Goal: Transaction & Acquisition: Purchase product/service

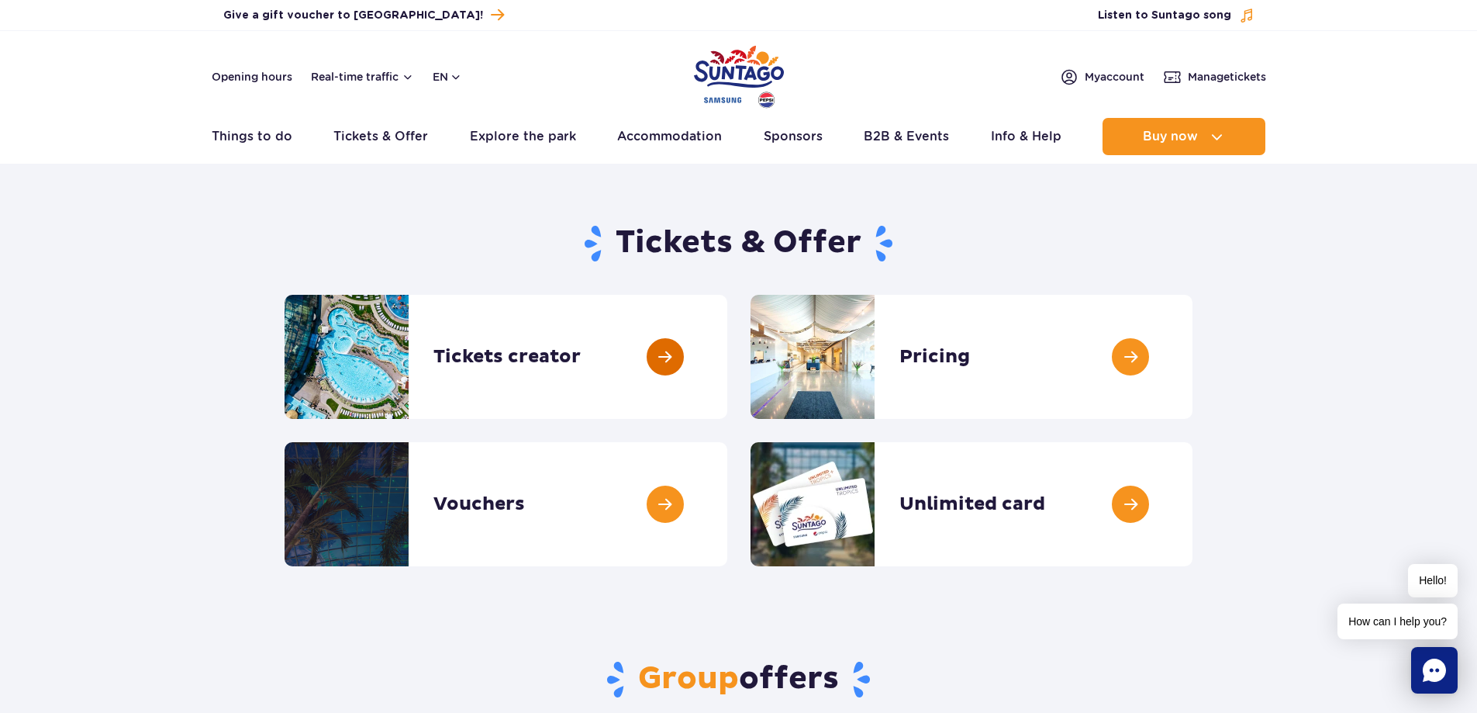
click at [727, 350] on link at bounding box center [727, 357] width 0 height 124
click at [727, 353] on link at bounding box center [727, 357] width 0 height 124
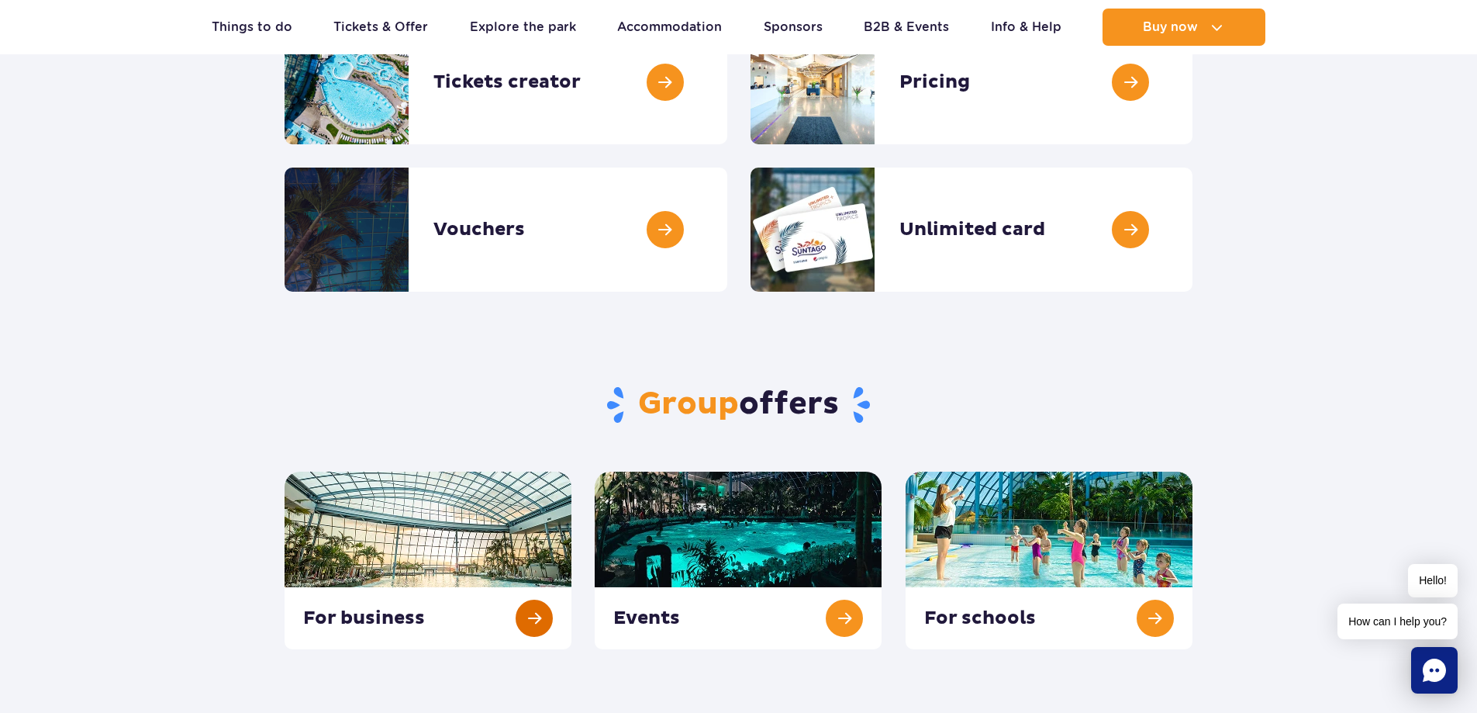
scroll to position [465, 0]
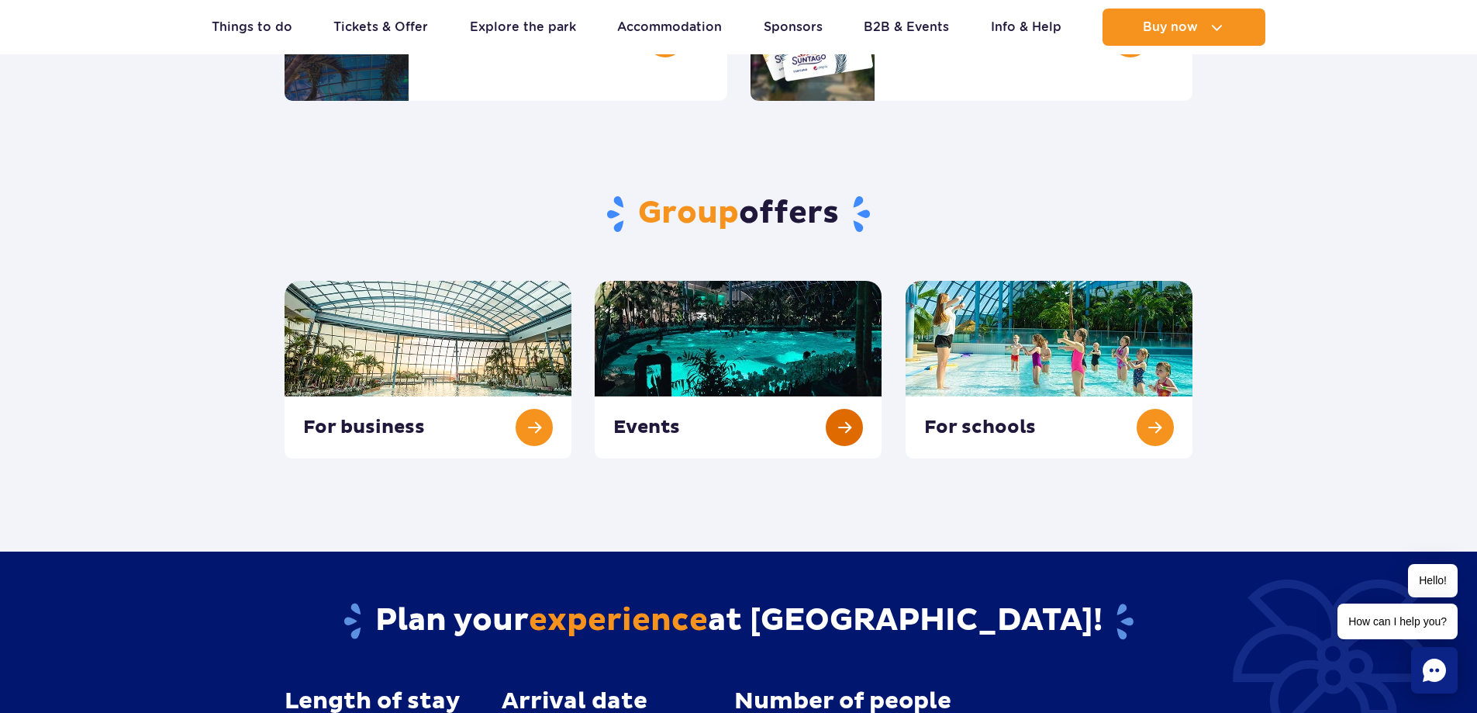
click at [843, 419] on link at bounding box center [738, 370] width 287 height 178
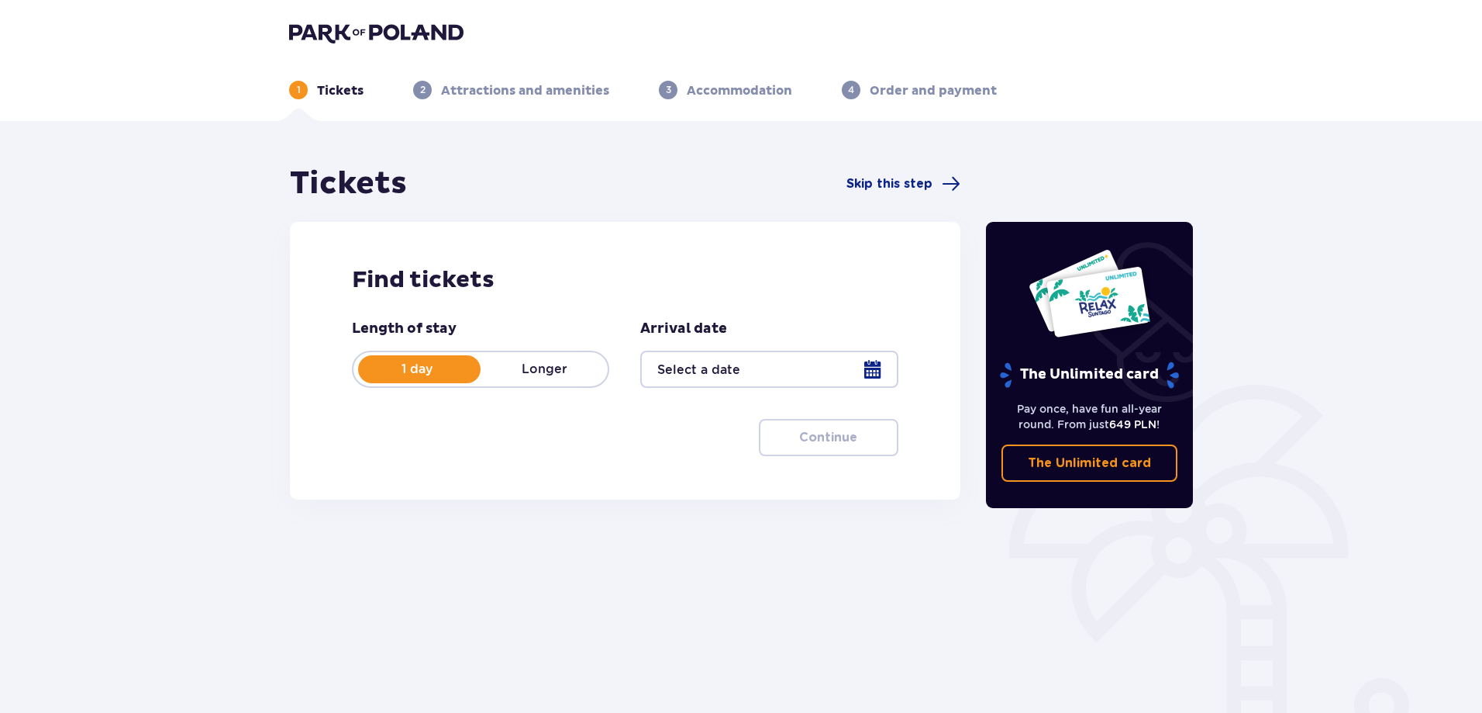
click at [705, 371] on div at bounding box center [768, 368] width 257 height 37
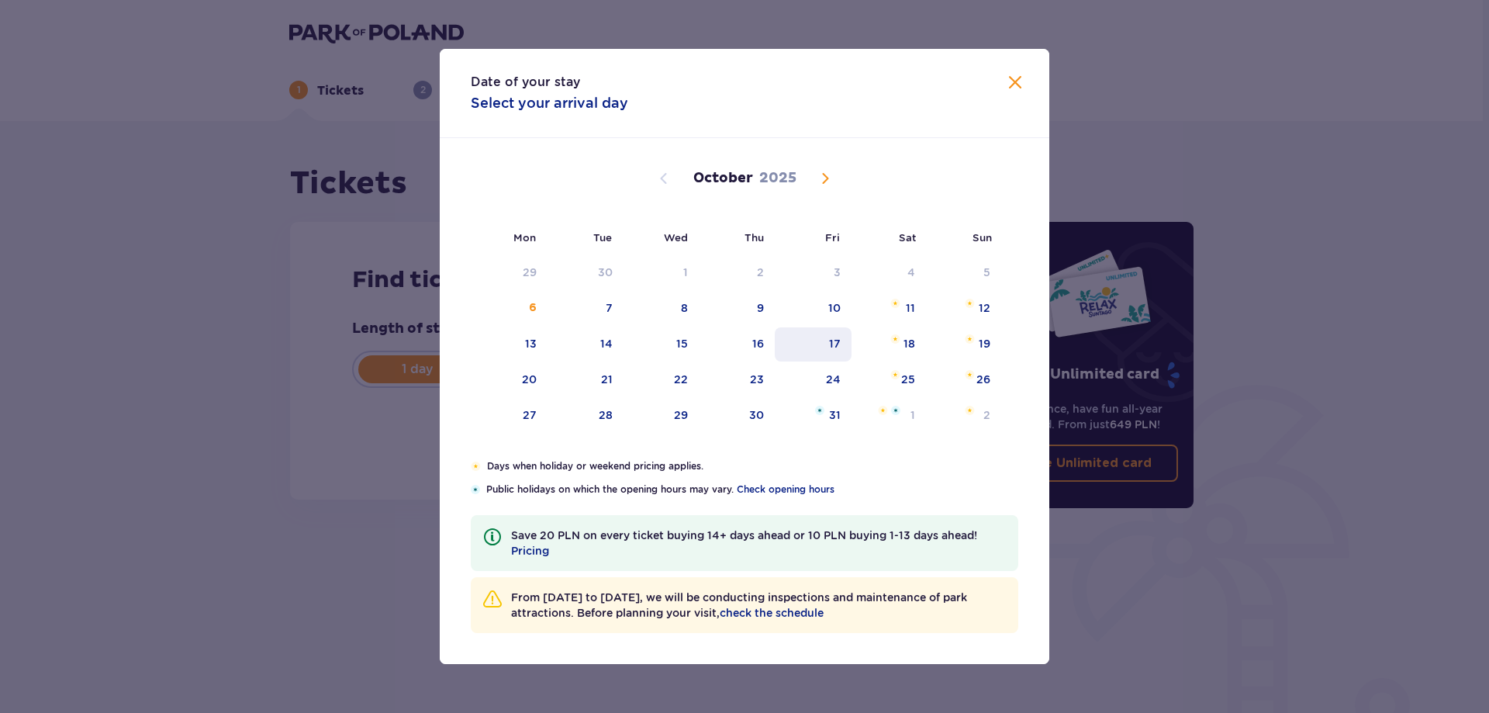
click at [836, 335] on div "17" at bounding box center [813, 344] width 77 height 34
type input "17.10.25"
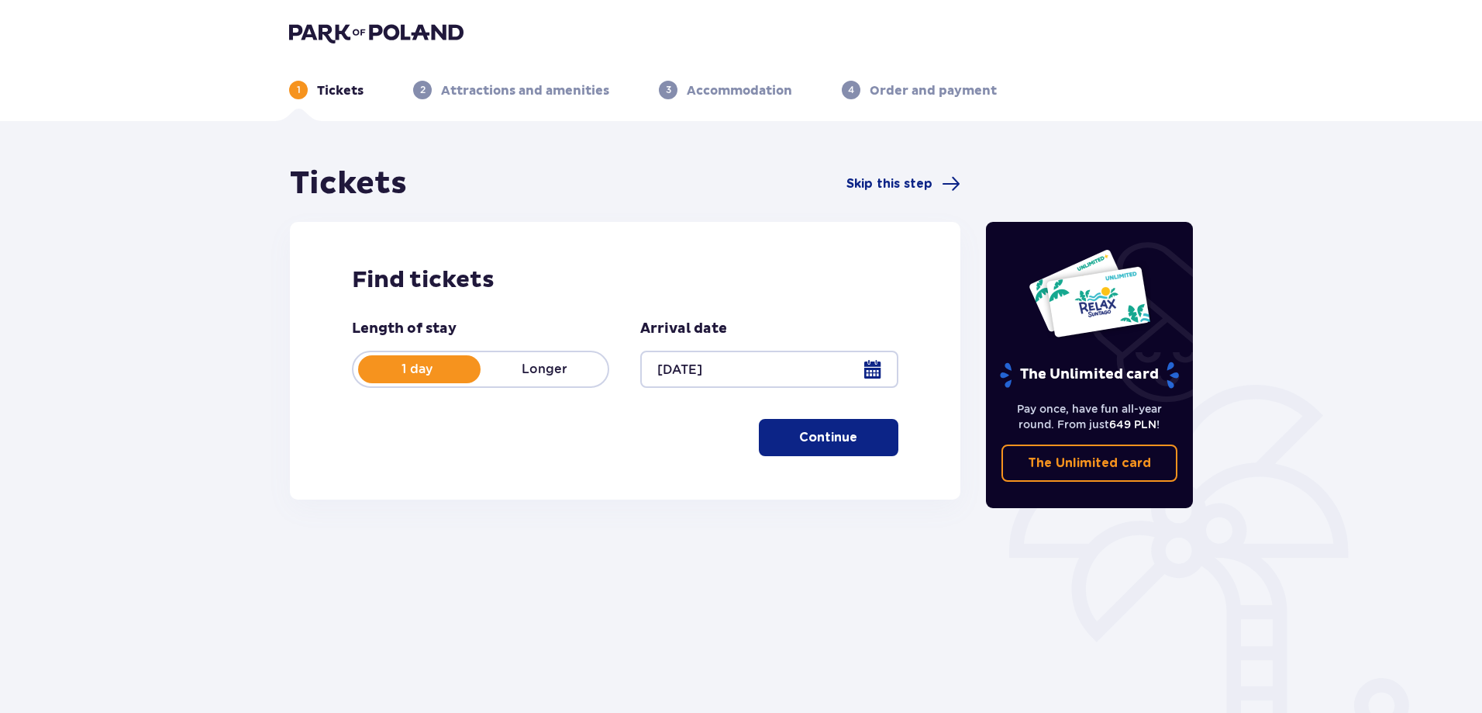
click at [557, 368] on p "Longer" at bounding box center [544, 369] width 127 height 17
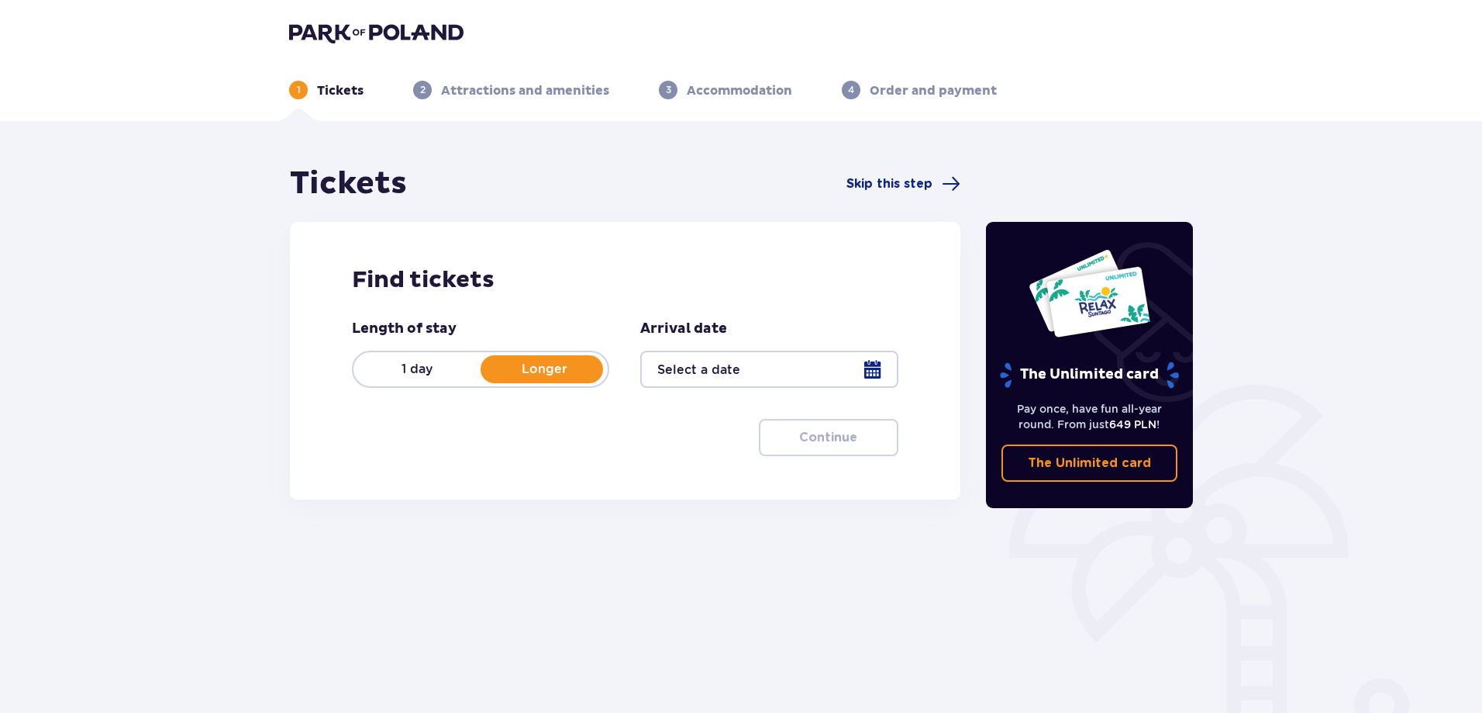
click at [413, 369] on p "1 day" at bounding box center [417, 369] width 127 height 17
click at [857, 377] on div at bounding box center [768, 368] width 257 height 37
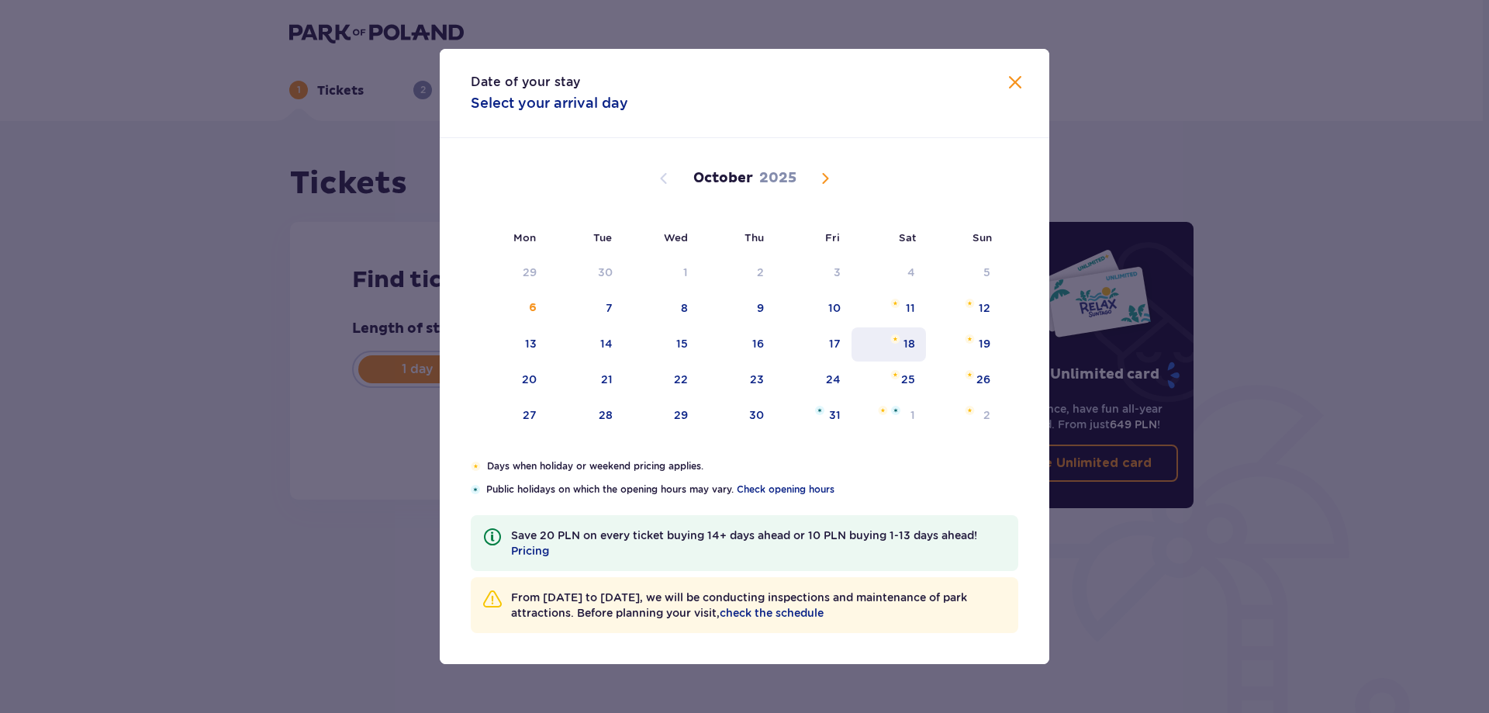
click at [861, 372] on tbody "29 30 1 2 3 4 5 6 7 8 9 10 11 12 13 14 15 16 17 18 19 20 21 22 23 24 25 26 27 2…" at bounding box center [736, 344] width 530 height 177
click at [830, 342] on div "17" at bounding box center [835, 344] width 12 height 16
type input "17.10.25"
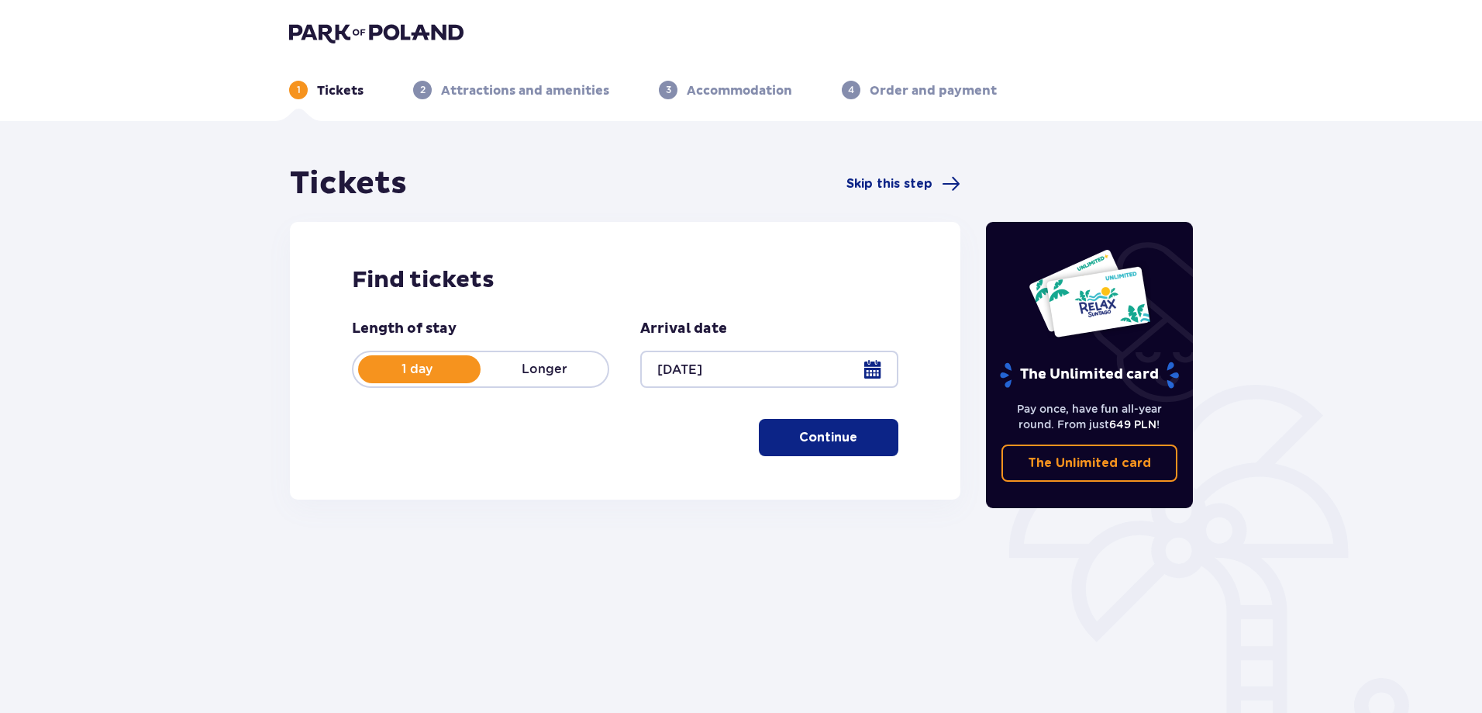
click at [821, 429] on p "Continue" at bounding box center [828, 437] width 58 height 17
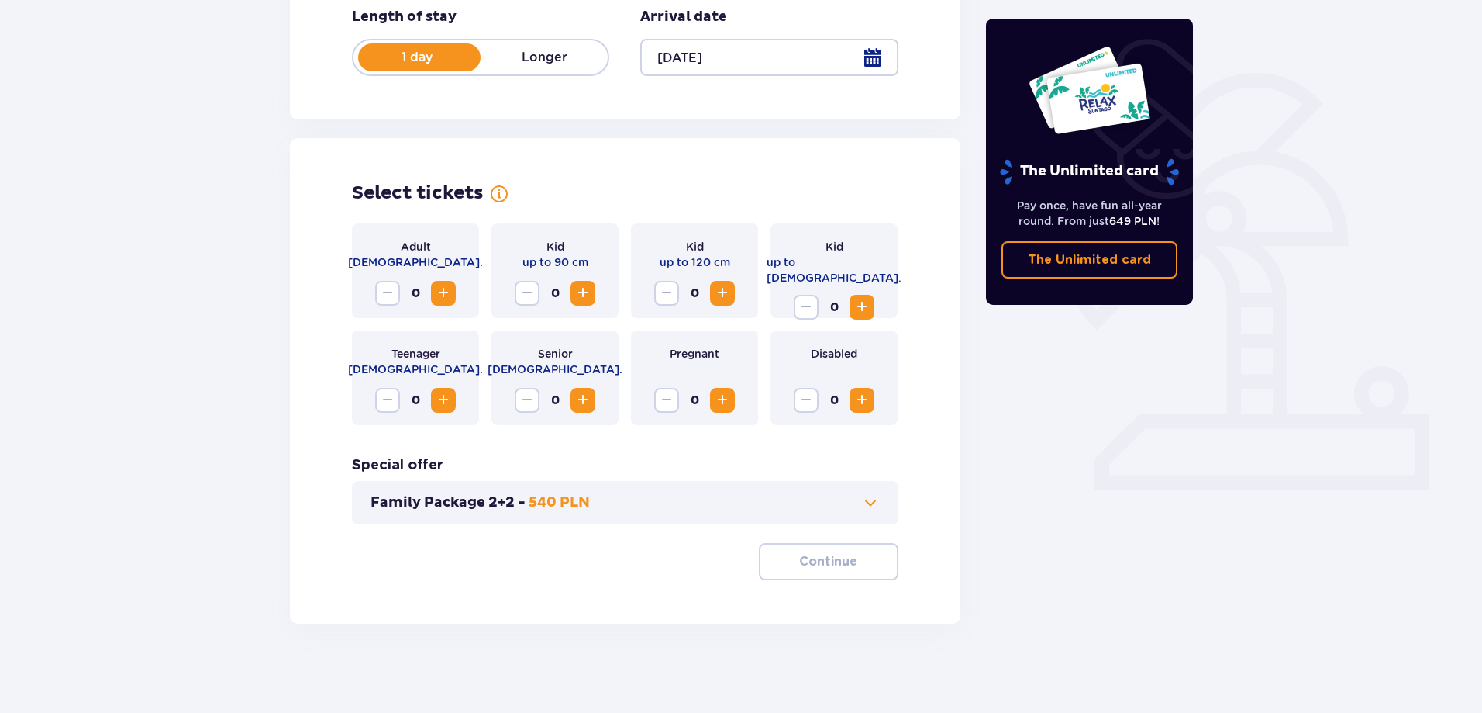
scroll to position [316, 0]
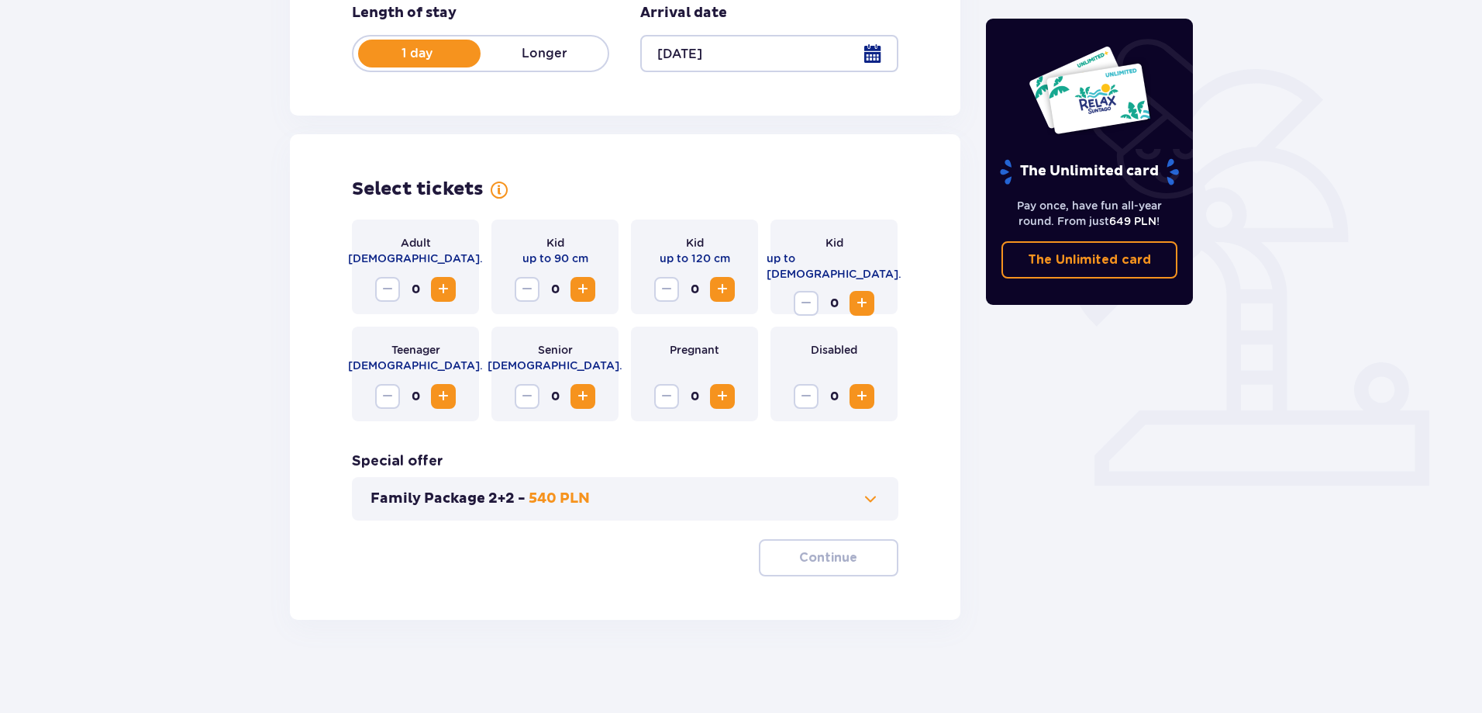
click at [440, 288] on span "Increase" at bounding box center [443, 289] width 19 height 19
click at [821, 554] on p "Continue" at bounding box center [828, 557] width 58 height 17
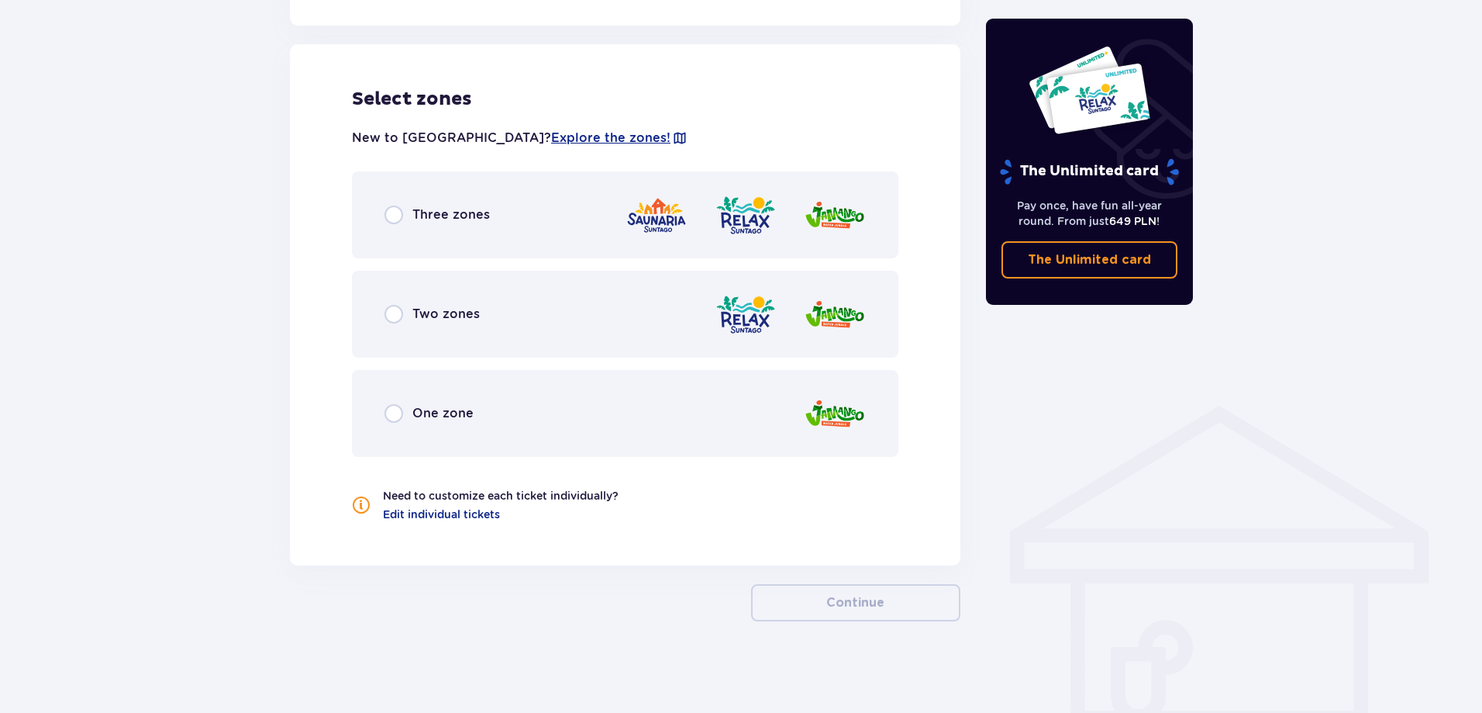
scroll to position [855, 0]
click at [388, 209] on input "radio" at bounding box center [394, 213] width 19 height 19
radio input "true"
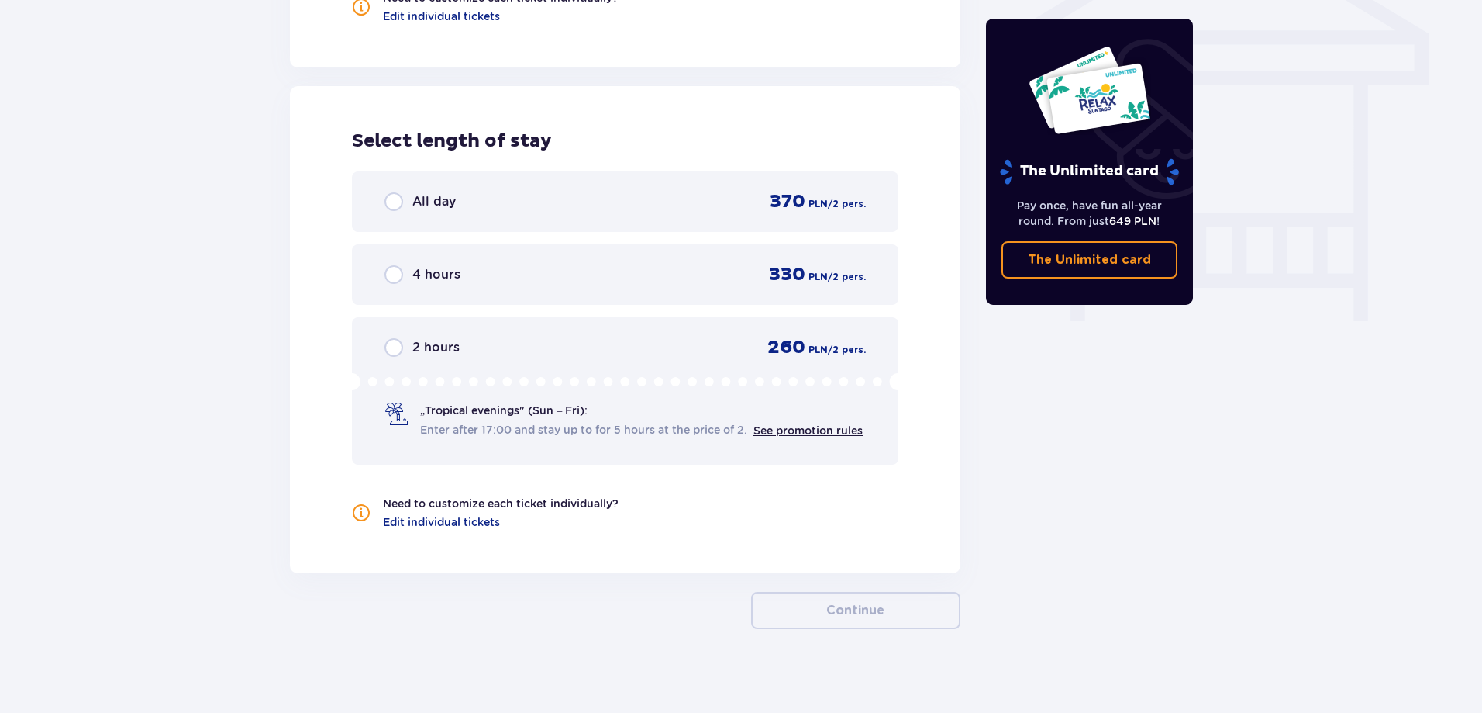
scroll to position [1361, 0]
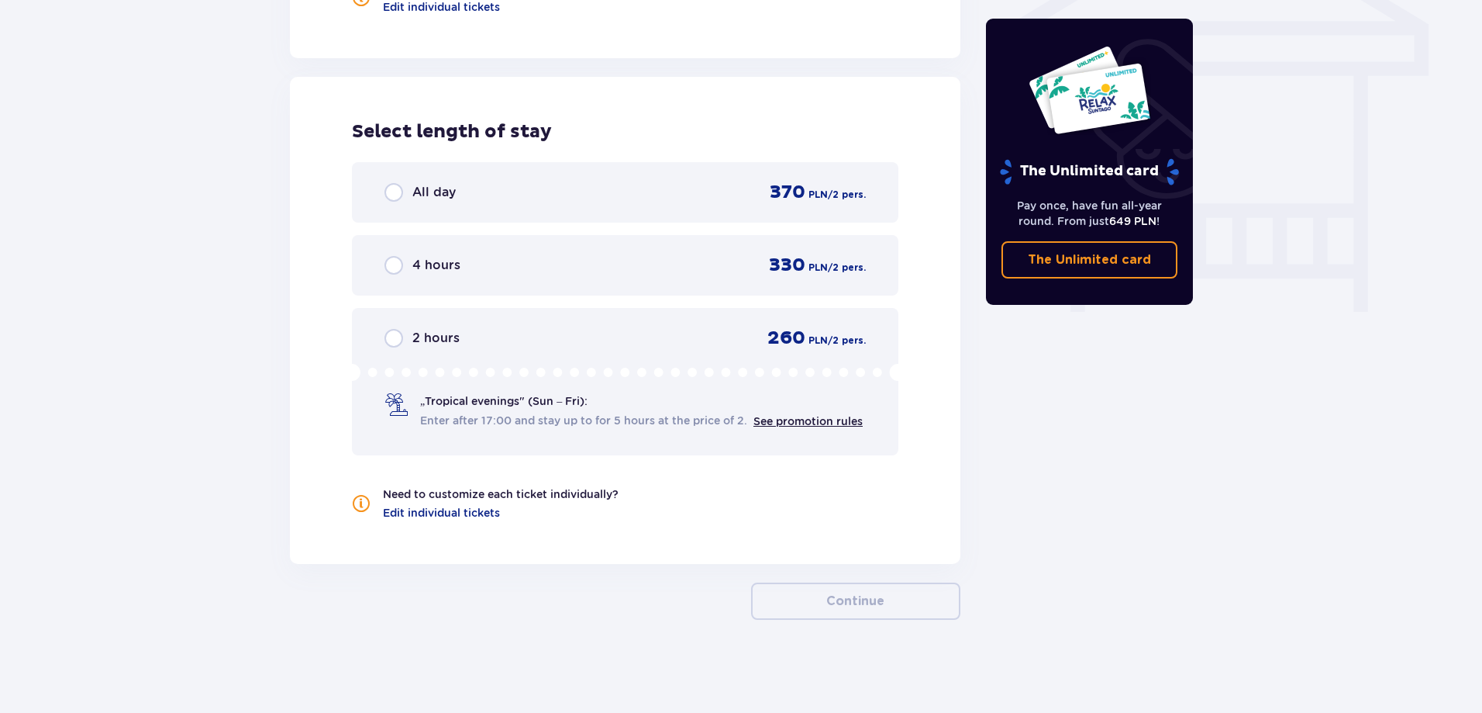
click at [395, 190] on input "radio" at bounding box center [394, 192] width 19 height 19
radio input "true"
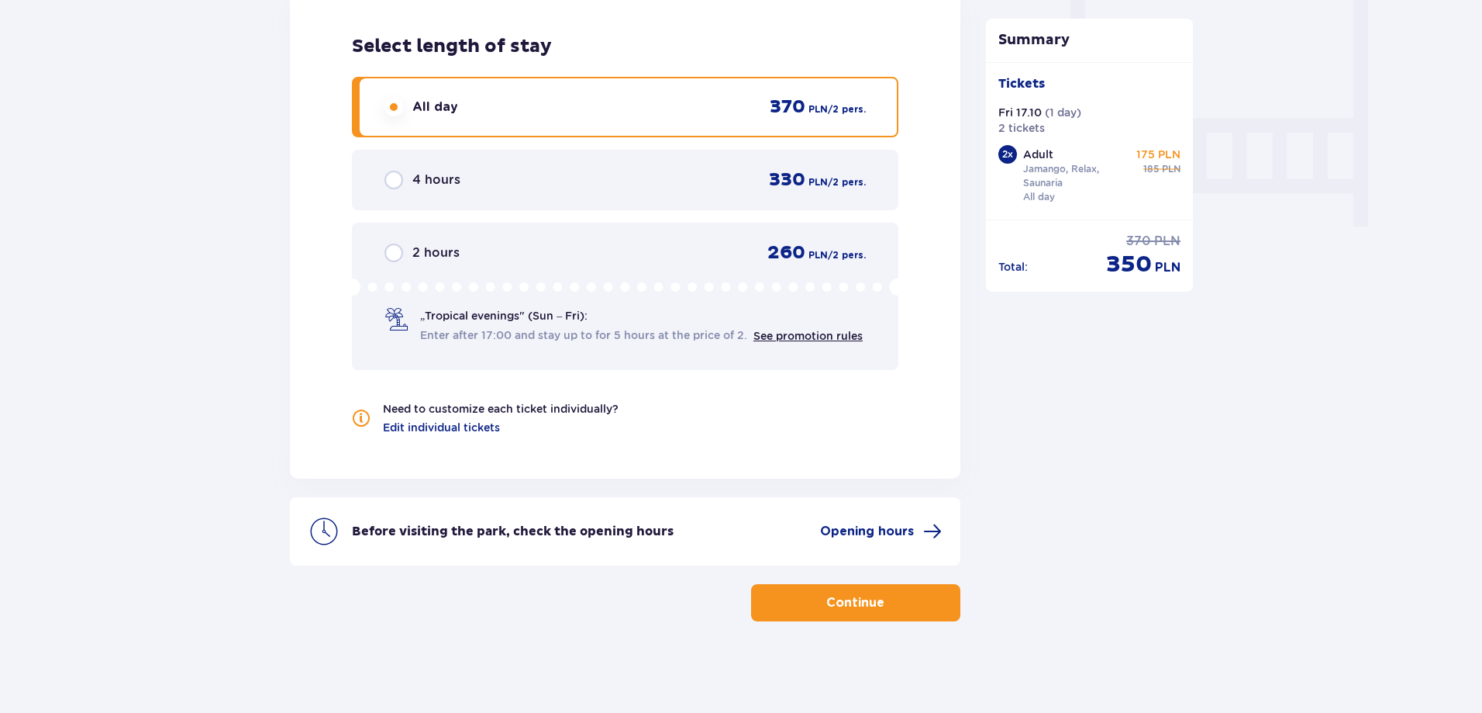
scroll to position [1448, 0]
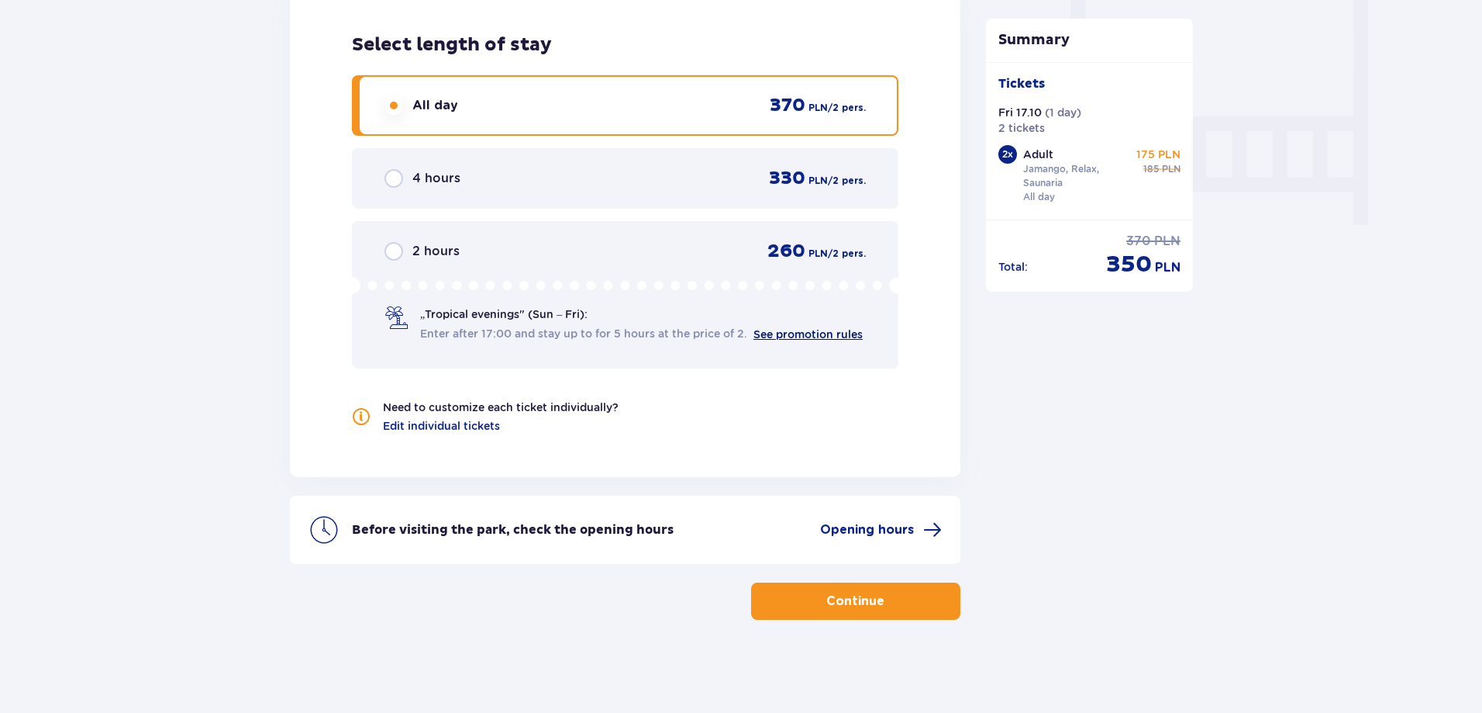
click at [769, 333] on link "See promotion rules" at bounding box center [808, 334] width 109 height 12
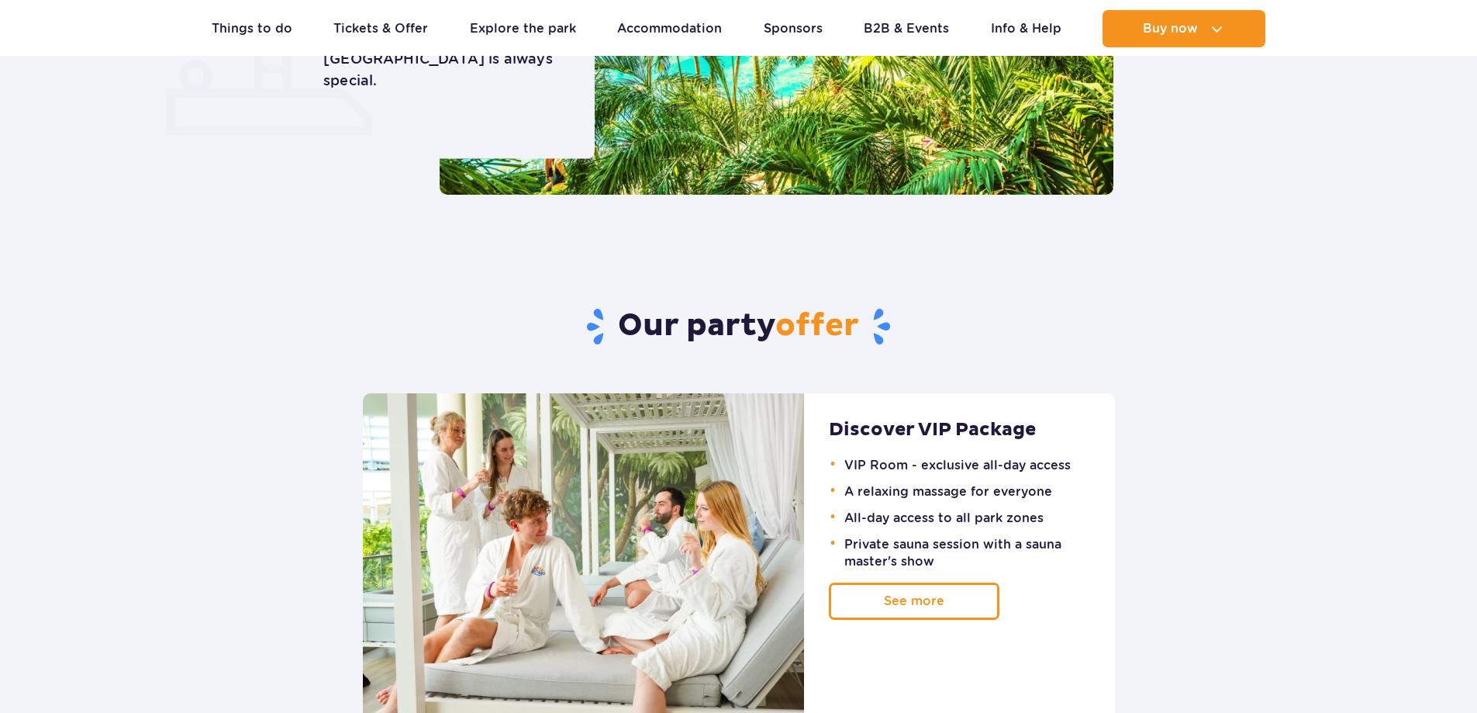
scroll to position [1085, 0]
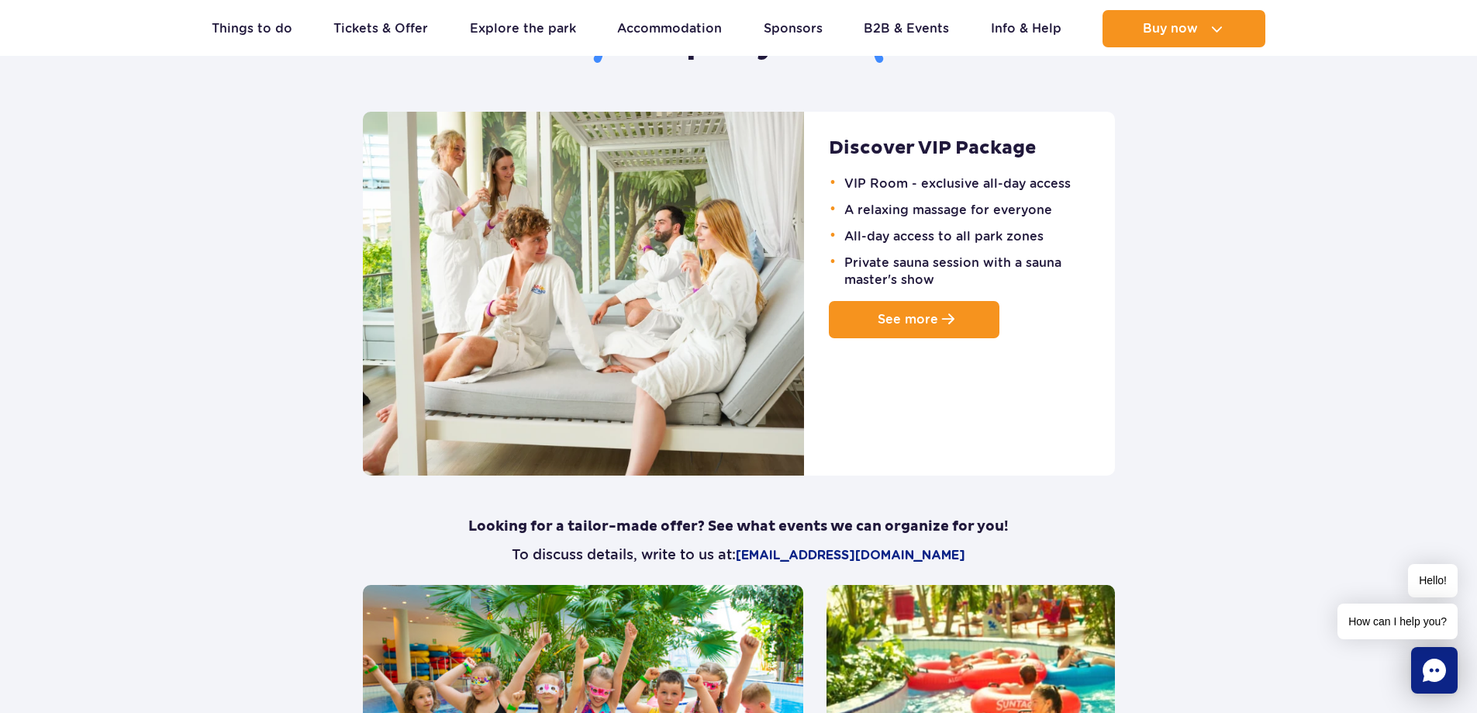
click at [938, 319] on span "See more" at bounding box center [908, 319] width 60 height 15
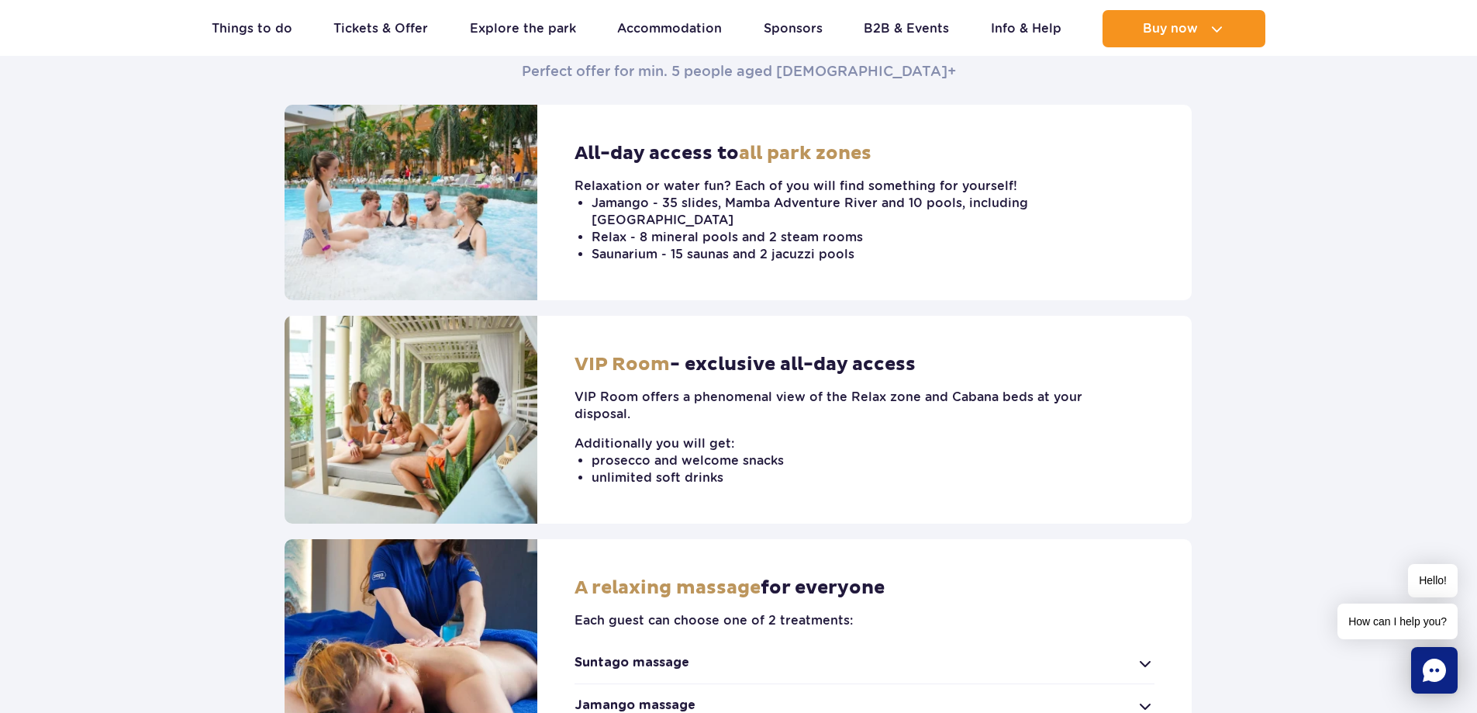
scroll to position [543, 0]
click at [404, 386] on img at bounding box center [411, 420] width 253 height 208
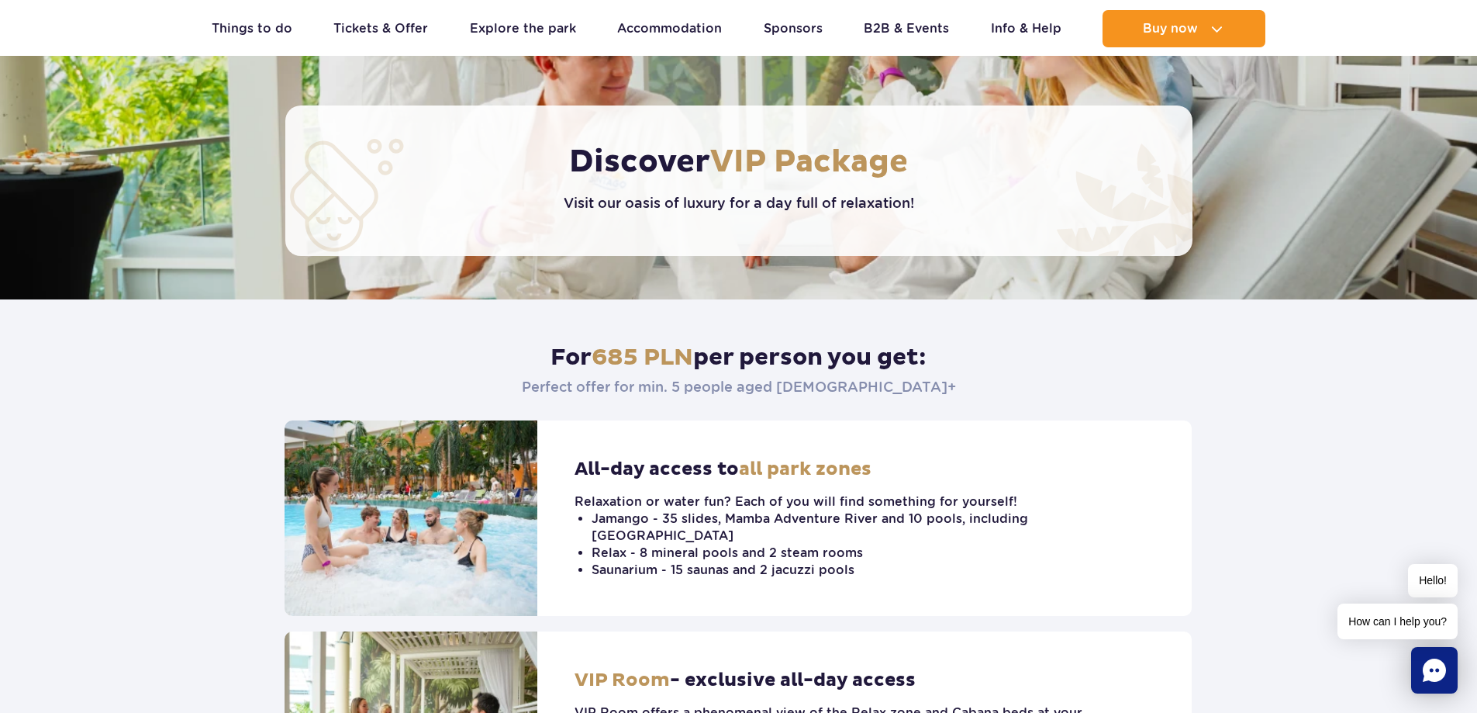
scroll to position [0, 0]
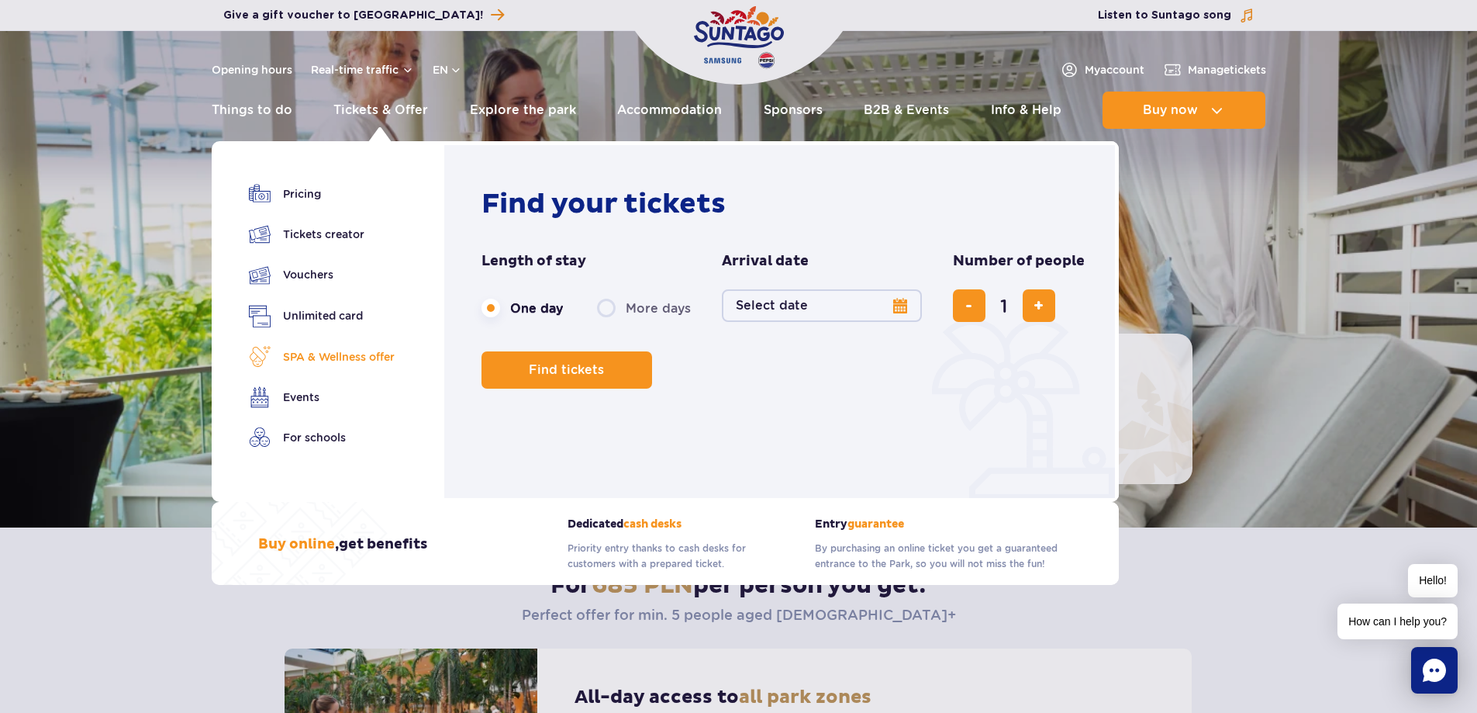
click at [336, 356] on link "SPA & Wellness offer" at bounding box center [322, 357] width 146 height 22
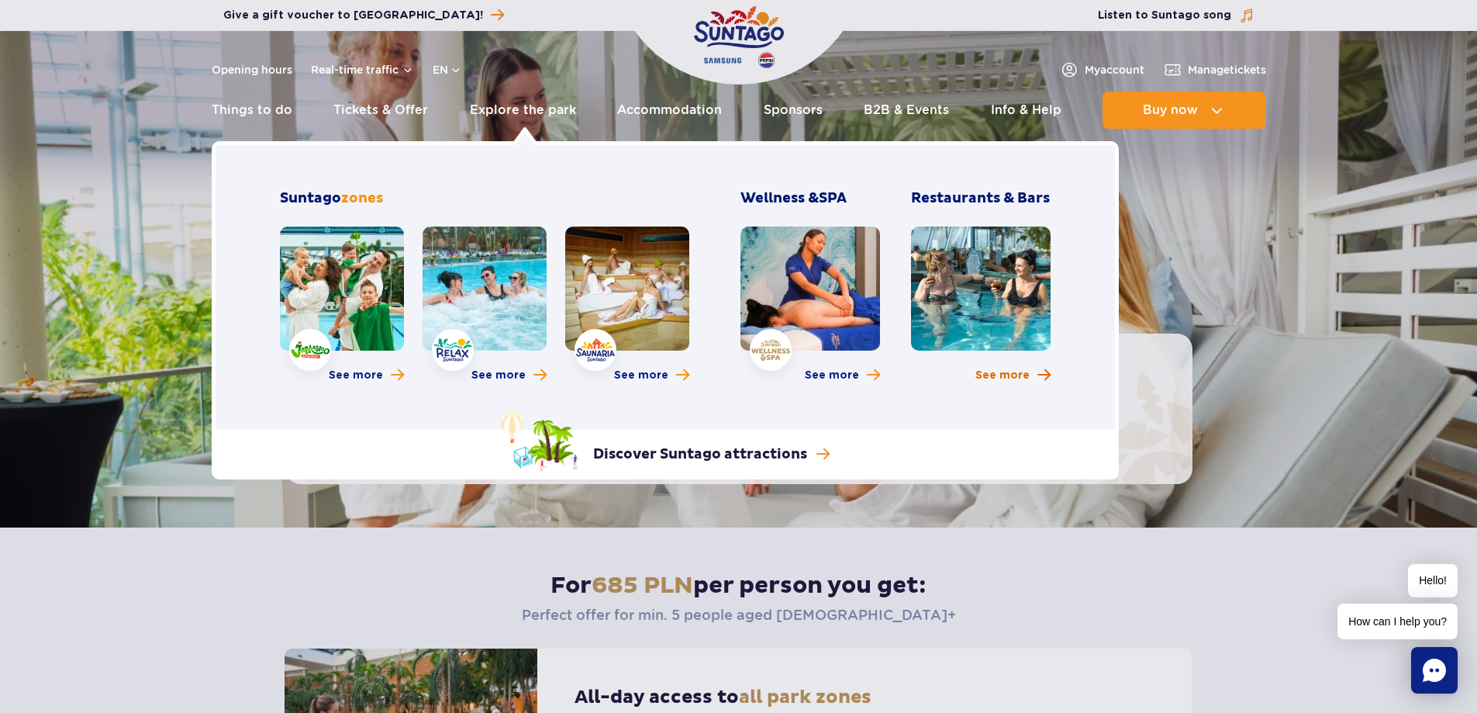
click at [1012, 374] on span "See more" at bounding box center [1002, 375] width 54 height 16
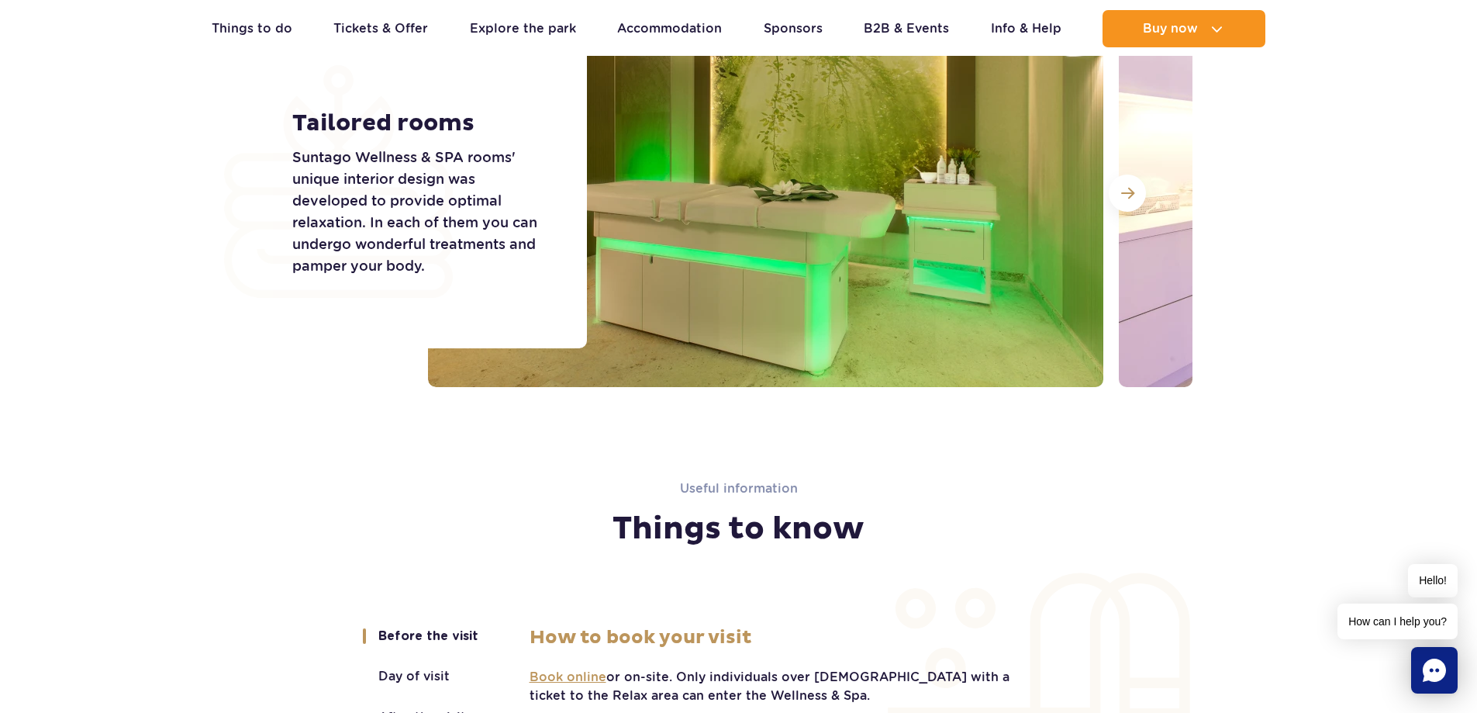
scroll to position [3006, 0]
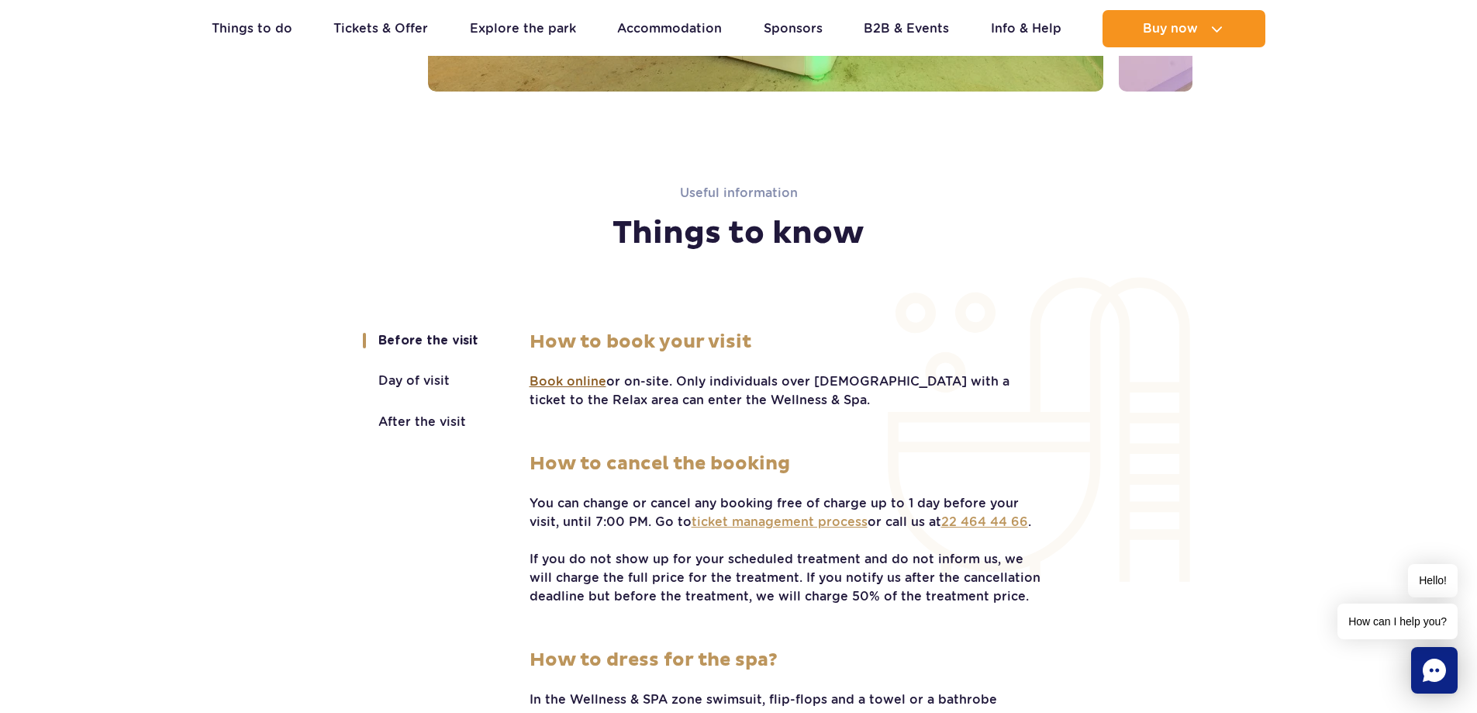
click at [568, 386] on span "Book online" at bounding box center [568, 381] width 77 height 17
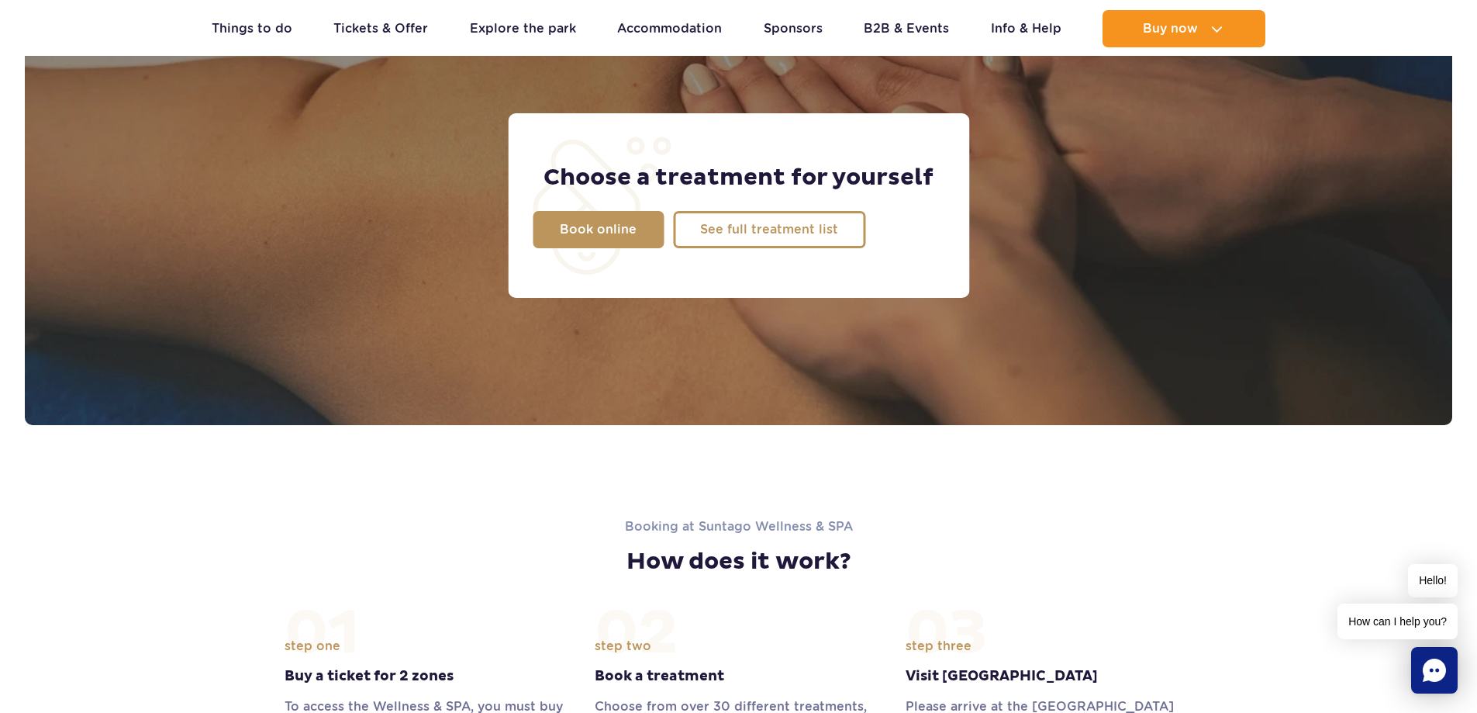
scroll to position [757, 0]
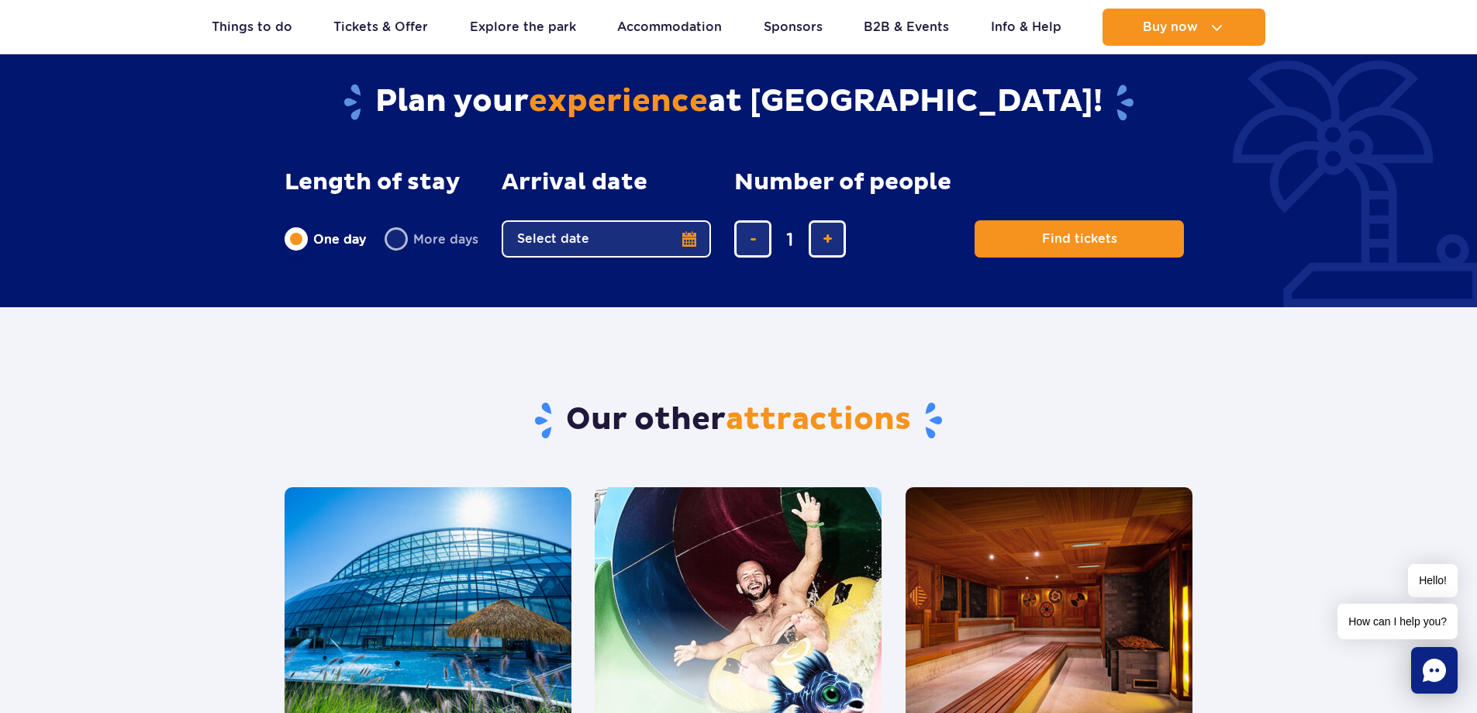
scroll to position [1238, 0]
